Goal: Transaction & Acquisition: Purchase product/service

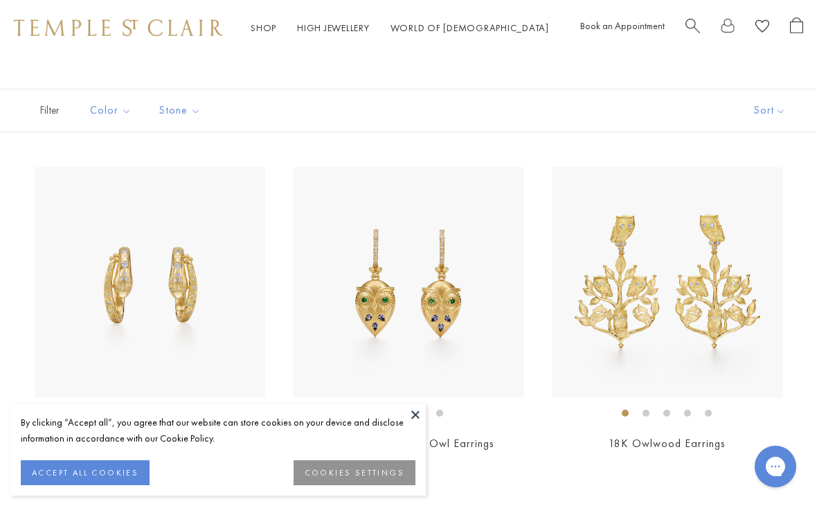
scroll to position [65, 0]
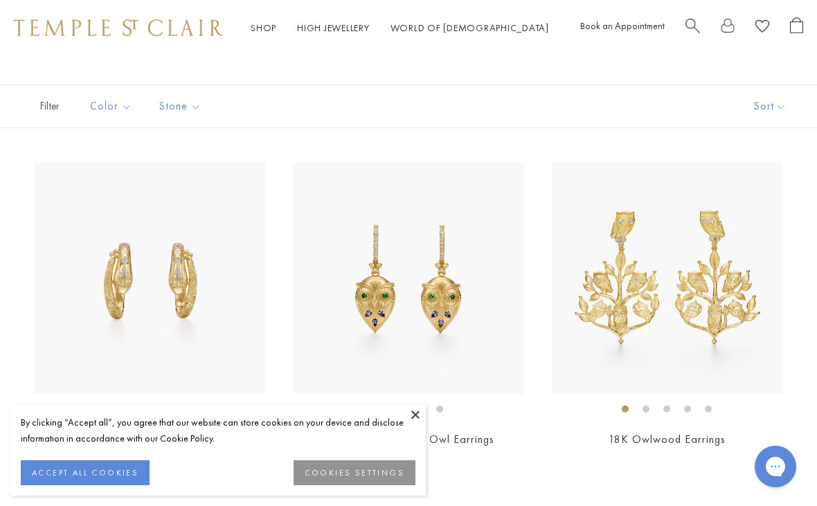
click at [422, 425] on button at bounding box center [415, 414] width 21 height 21
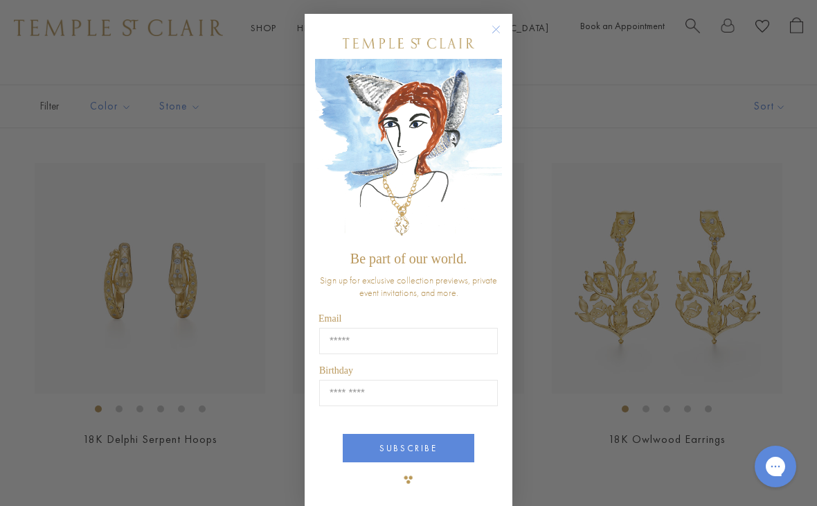
click at [501, 34] on circle "Close dialog" at bounding box center [496, 29] width 17 height 17
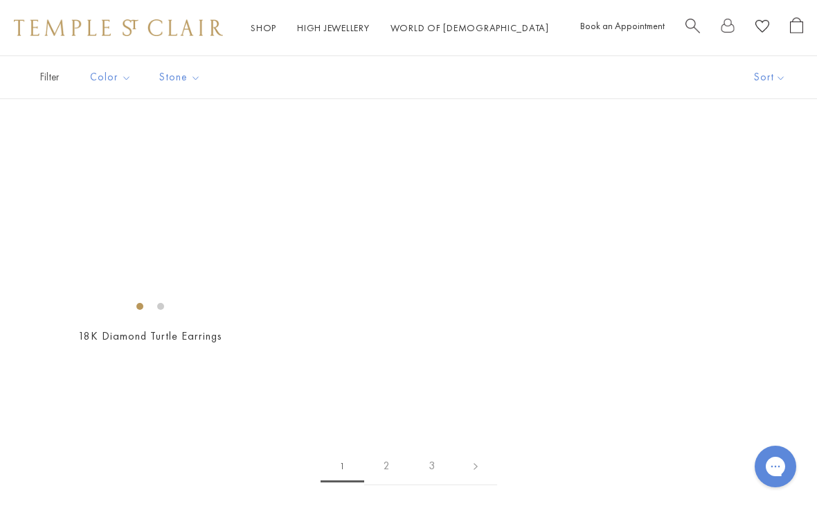
scroll to position [6055, 0]
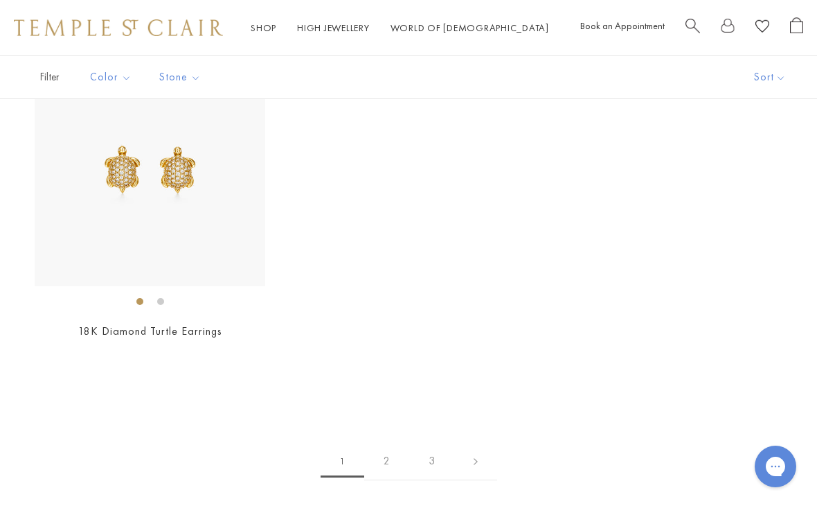
click at [398, 455] on link "2" at bounding box center [386, 461] width 45 height 38
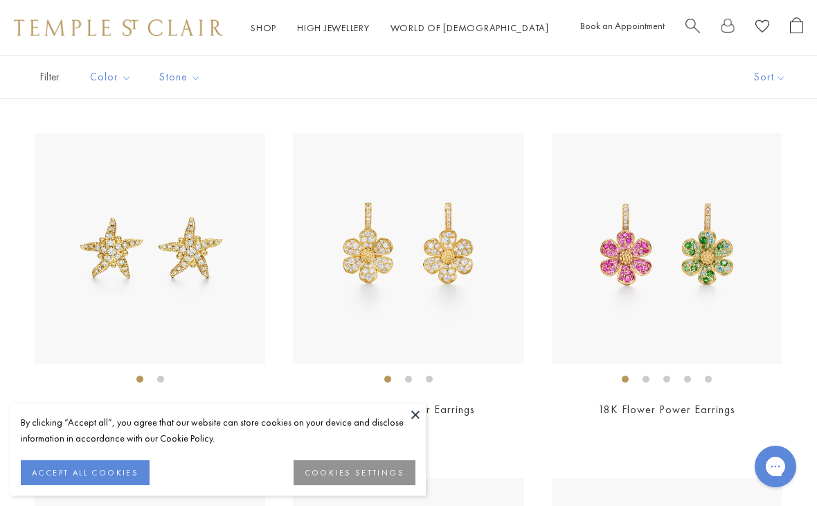
scroll to position [166, 0]
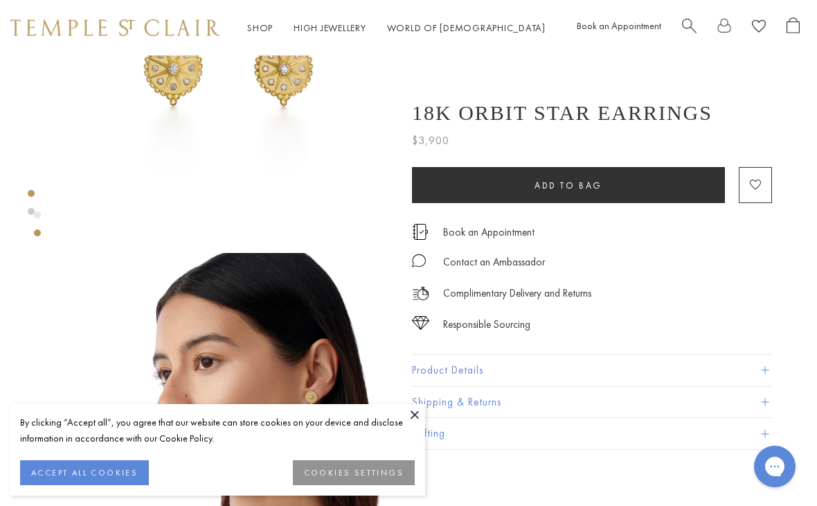
scroll to position [0, 3]
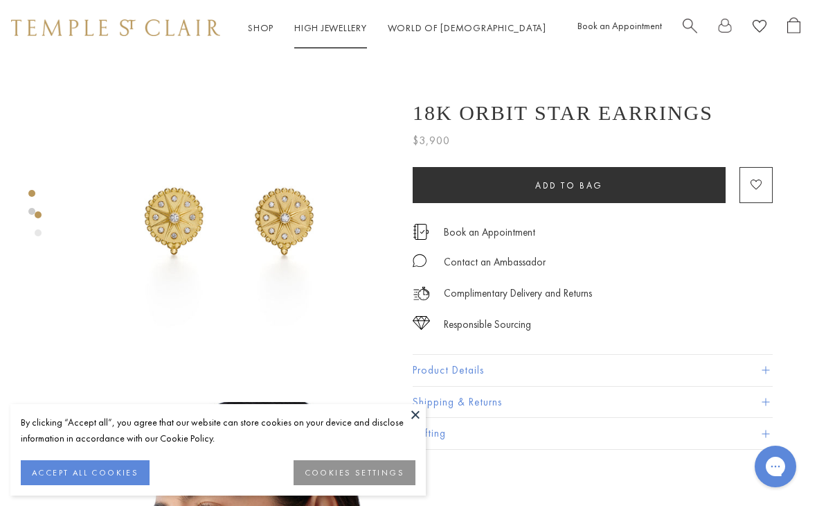
click at [318, 25] on link "High Jewellery High Jewellery" at bounding box center [330, 27] width 73 height 12
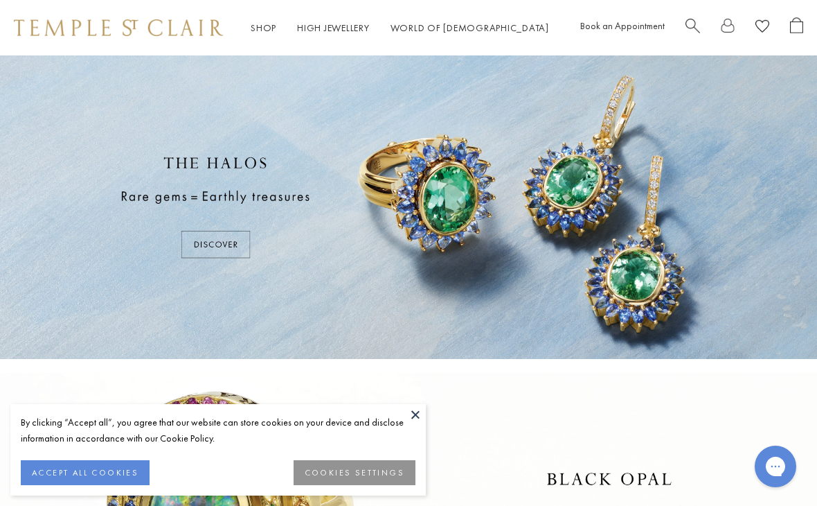
click at [423, 410] on button at bounding box center [415, 414] width 21 height 21
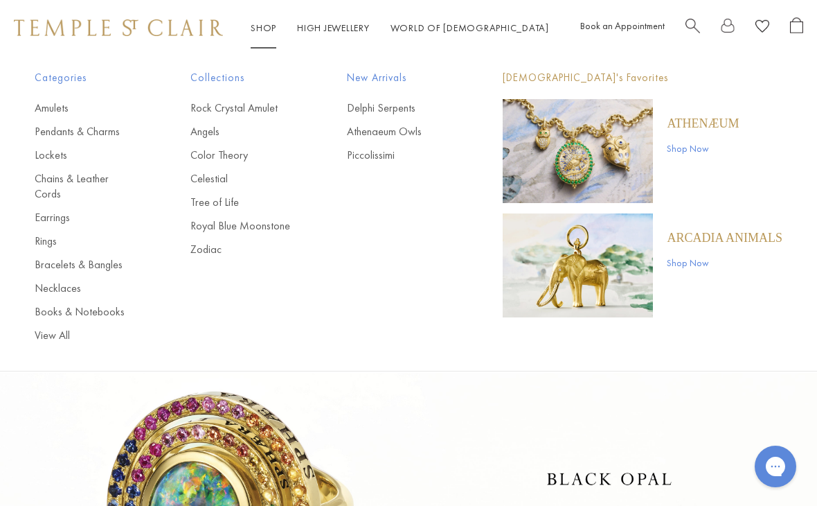
click at [97, 257] on link "Bracelets & Bangles" at bounding box center [85, 264] width 100 height 15
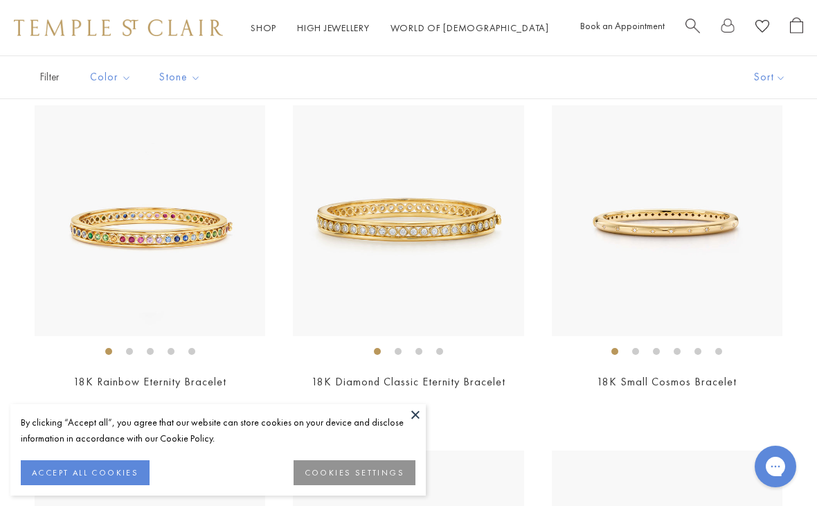
scroll to position [120, 0]
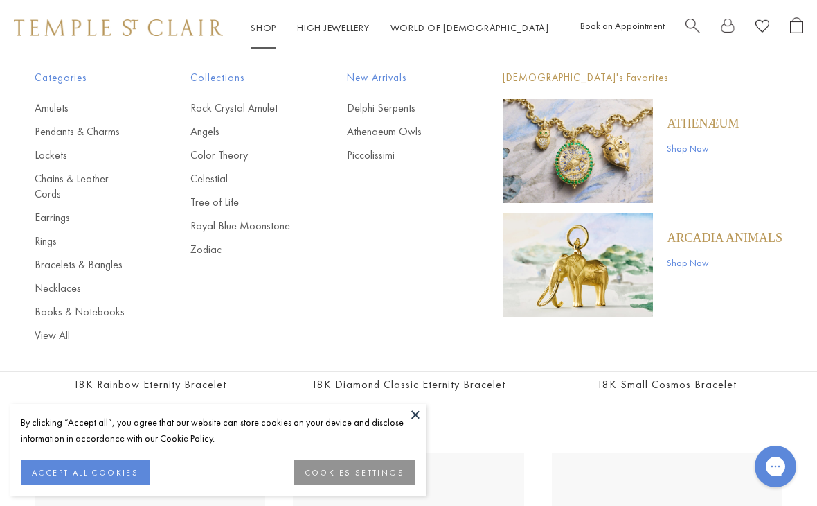
click at [58, 210] on link "Earrings" at bounding box center [85, 217] width 100 height 15
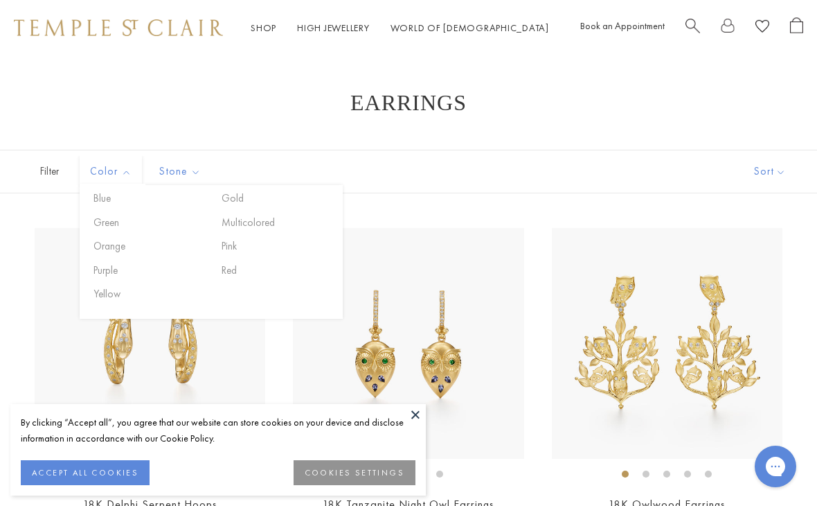
click at [123, 222] on button "Green" at bounding box center [149, 223] width 118 height 16
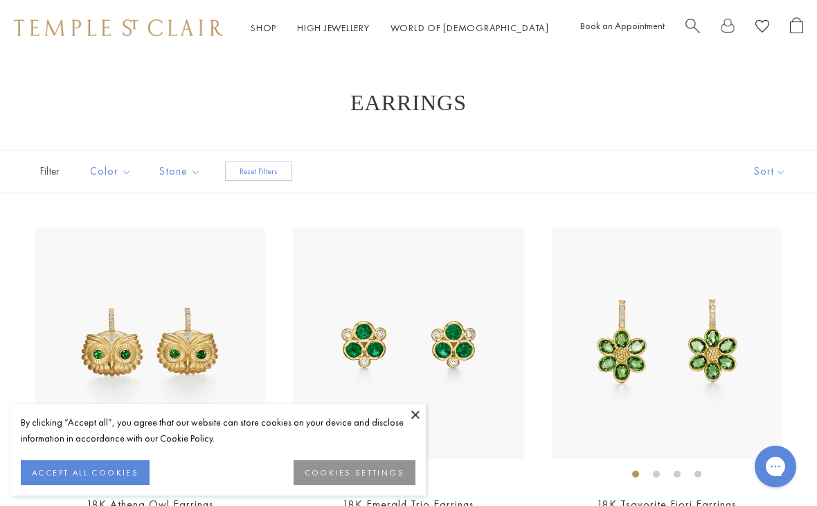
click at [776, 235] on img at bounding box center [667, 343] width 231 height 231
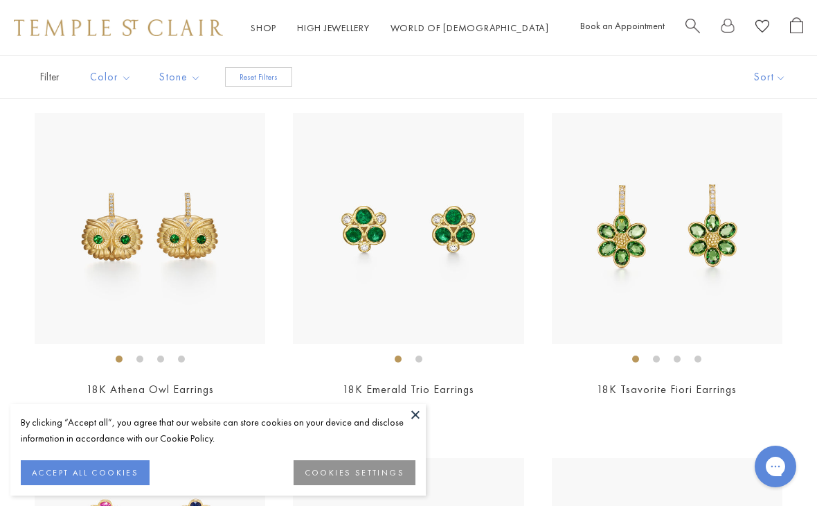
scroll to position [14, 0]
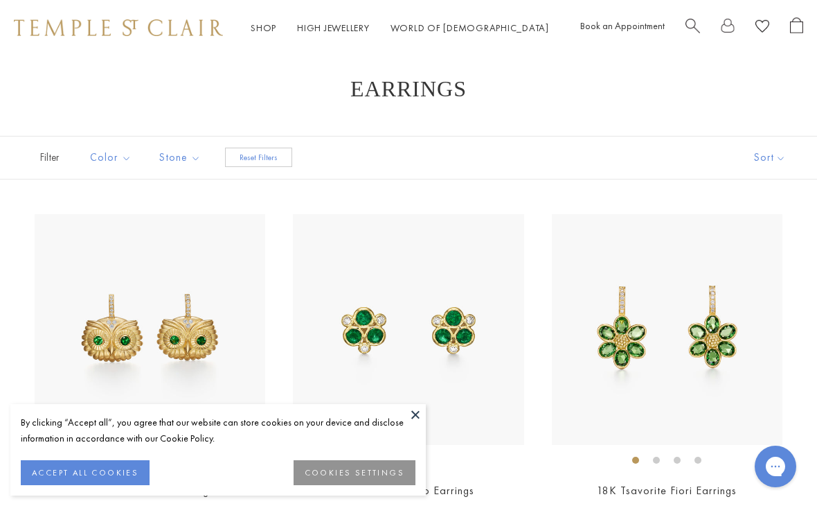
click at [721, 348] on img at bounding box center [667, 329] width 231 height 231
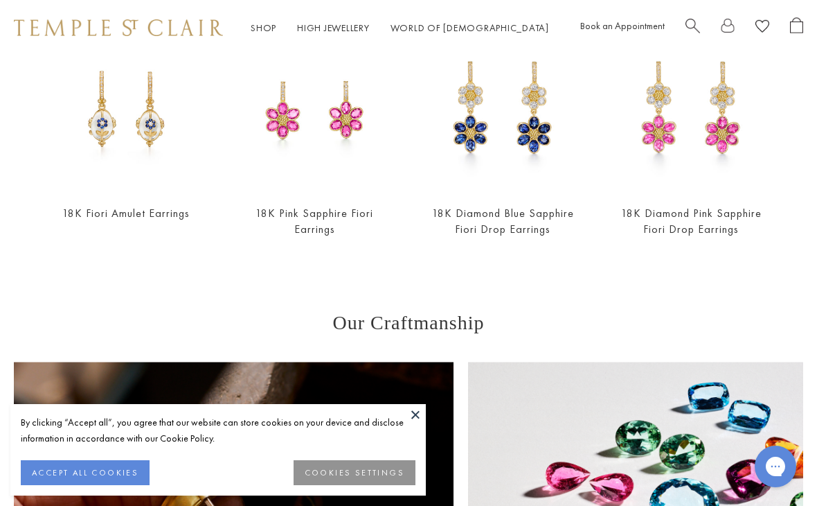
scroll to position [1141, 0]
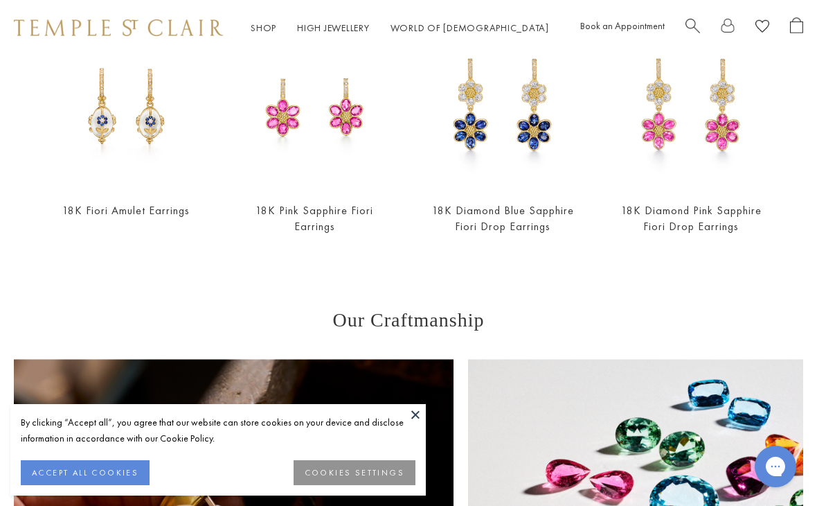
click at [163, 141] on img at bounding box center [126, 108] width 161 height 161
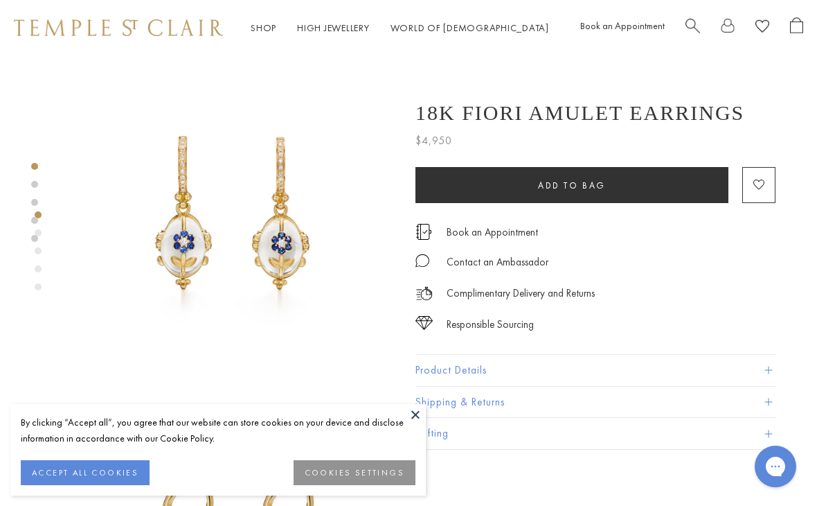
click at [416, 418] on button at bounding box center [415, 414] width 21 height 21
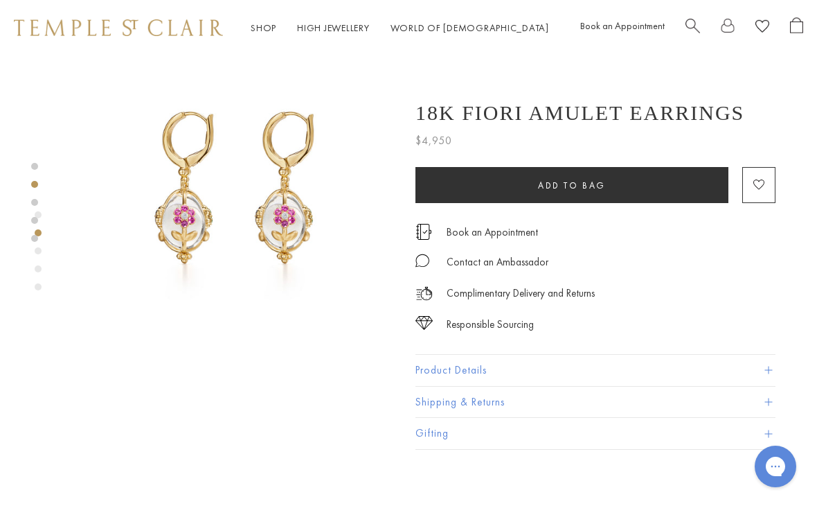
scroll to position [374, 0]
